Goal: Transaction & Acquisition: Purchase product/service

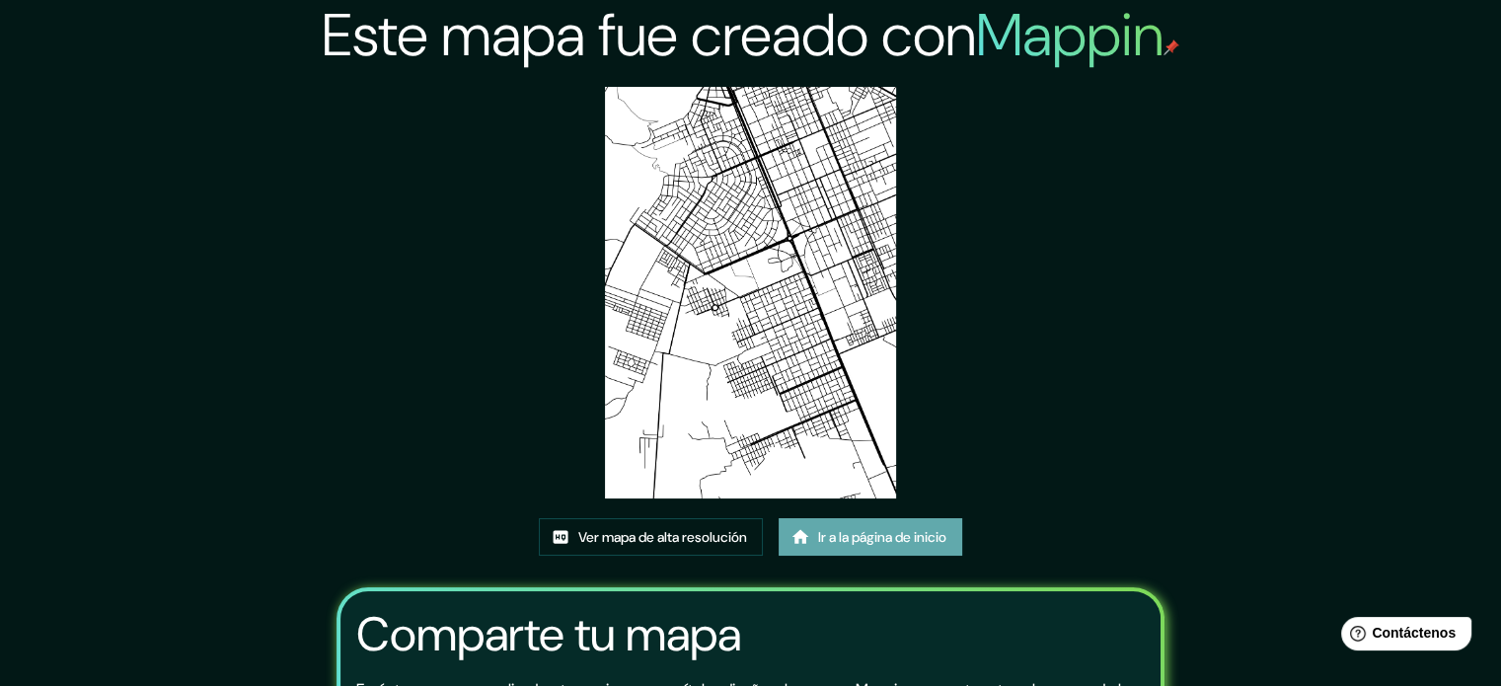
click at [839, 537] on font "Ir a la página de inicio" at bounding box center [882, 537] width 128 height 18
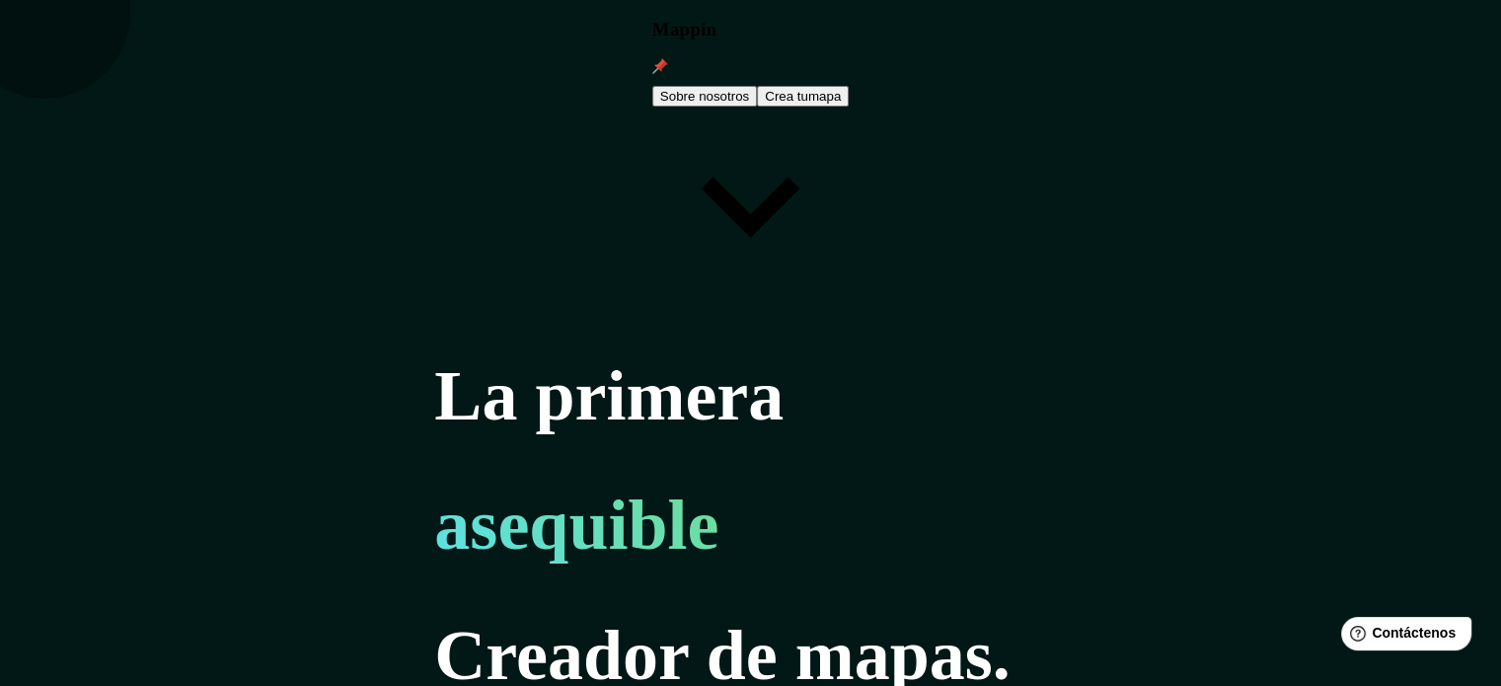
click at [808, 89] on font "Crea tu" at bounding box center [786, 96] width 43 height 15
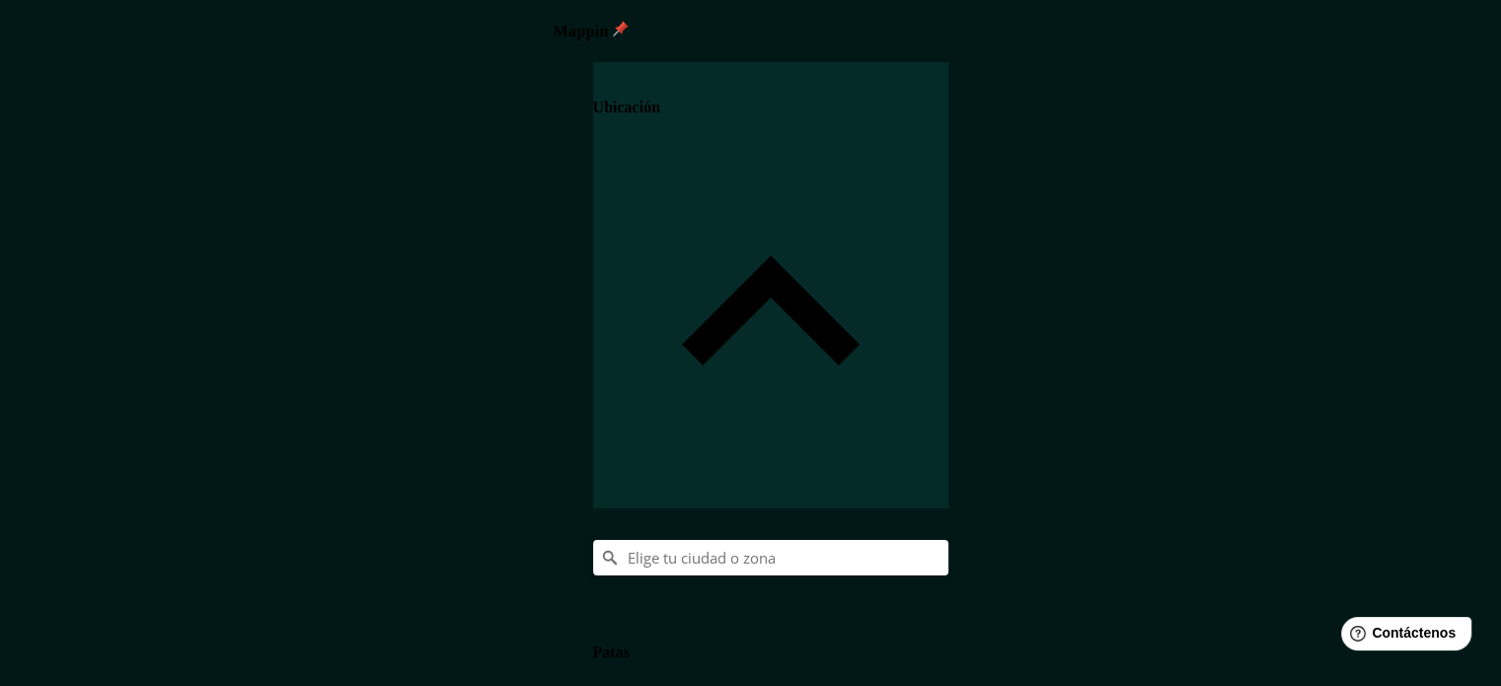
scroll to position [68, 0]
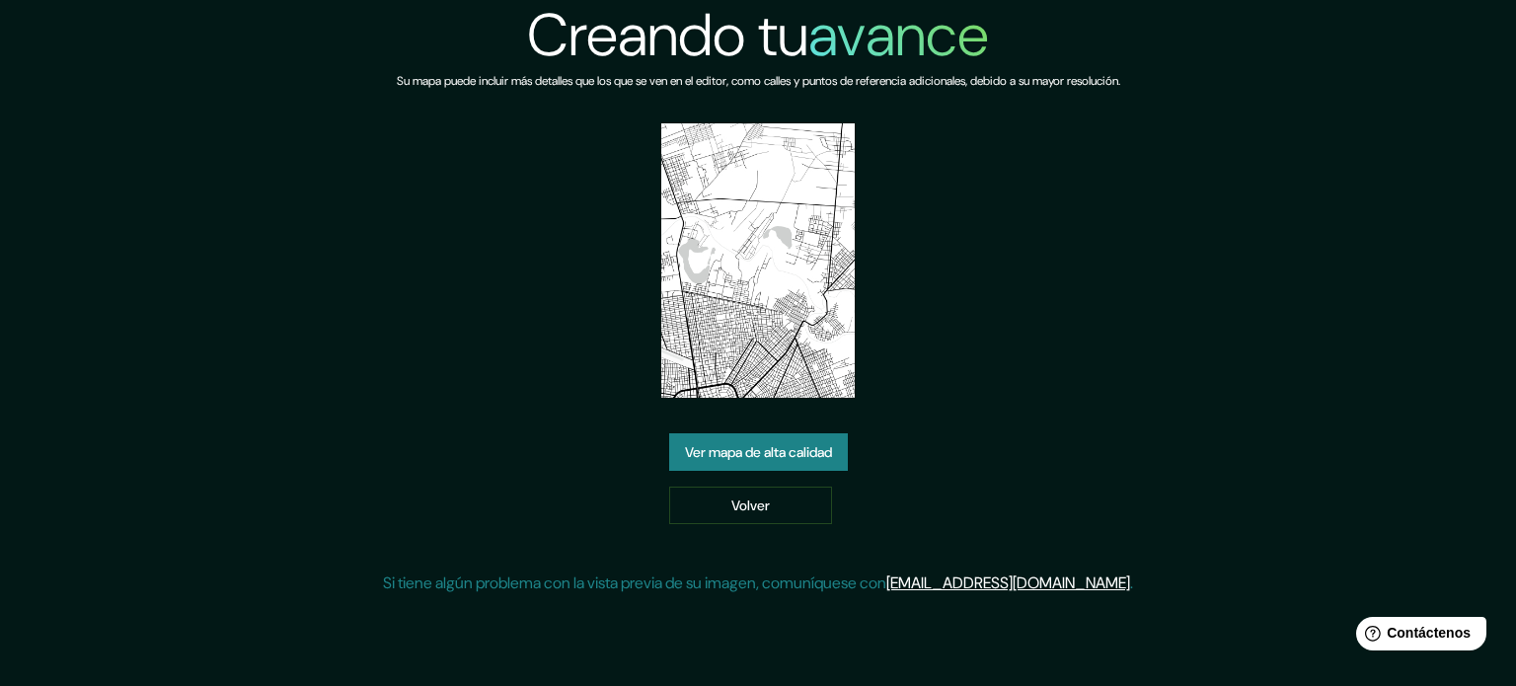
click at [786, 453] on font "Ver mapa de alta calidad" at bounding box center [758, 452] width 147 height 18
